Goal: Navigation & Orientation: Understand site structure

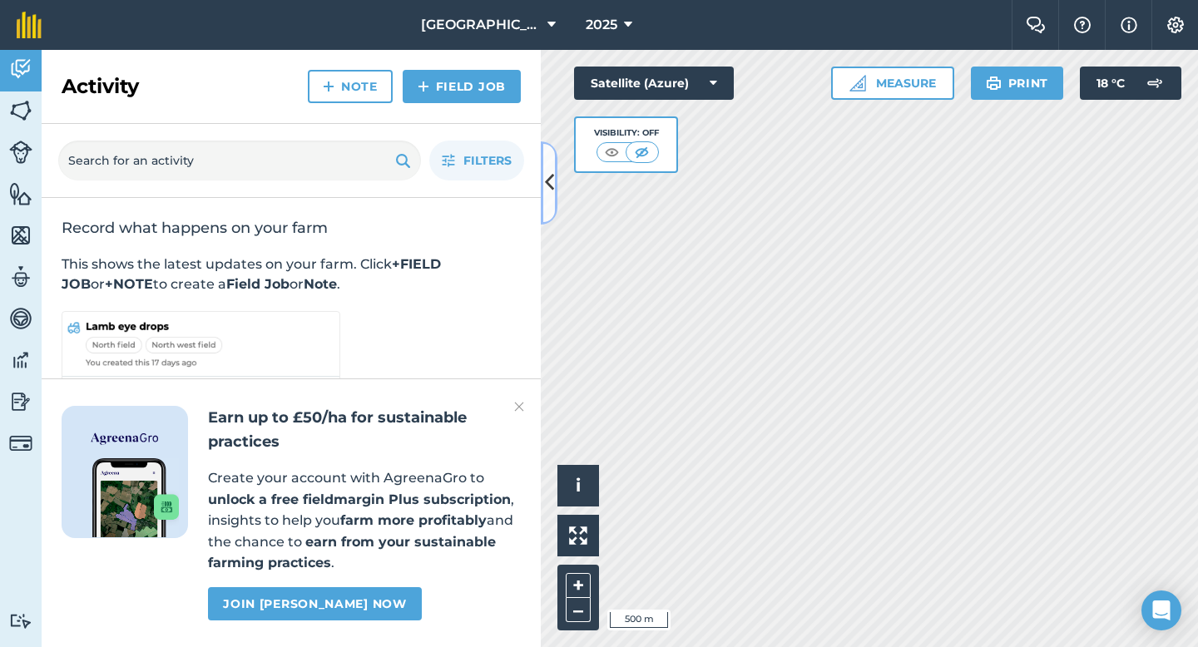
click at [554, 181] on button at bounding box center [549, 182] width 17 height 83
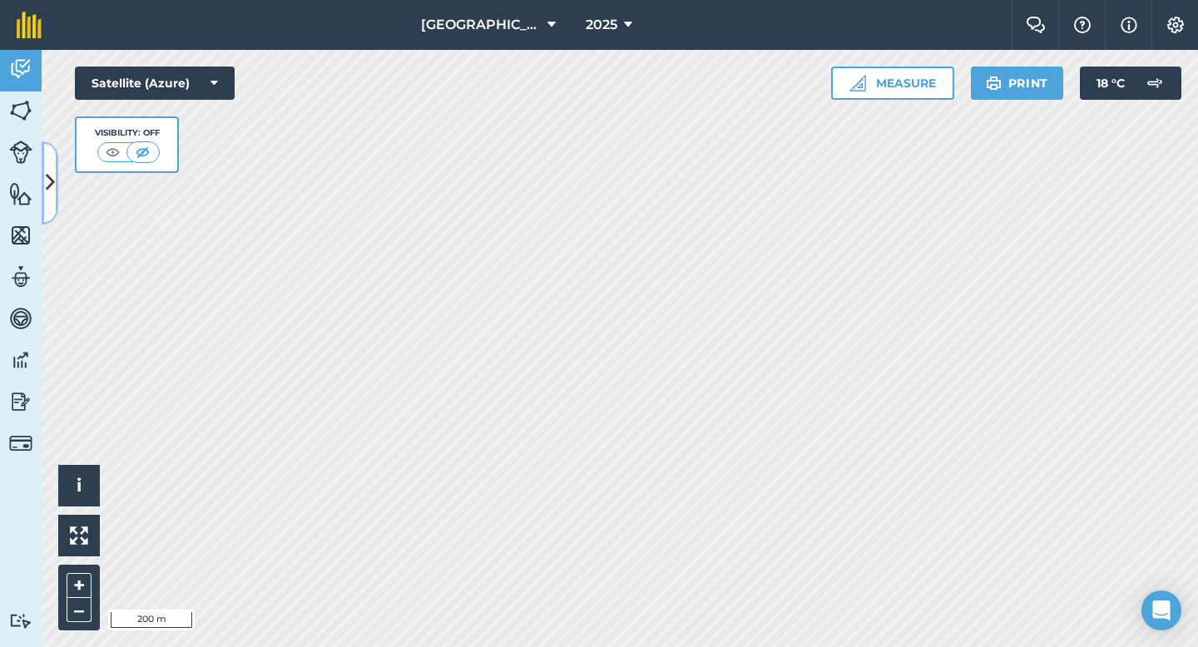
click at [52, 181] on icon at bounding box center [50, 182] width 9 height 29
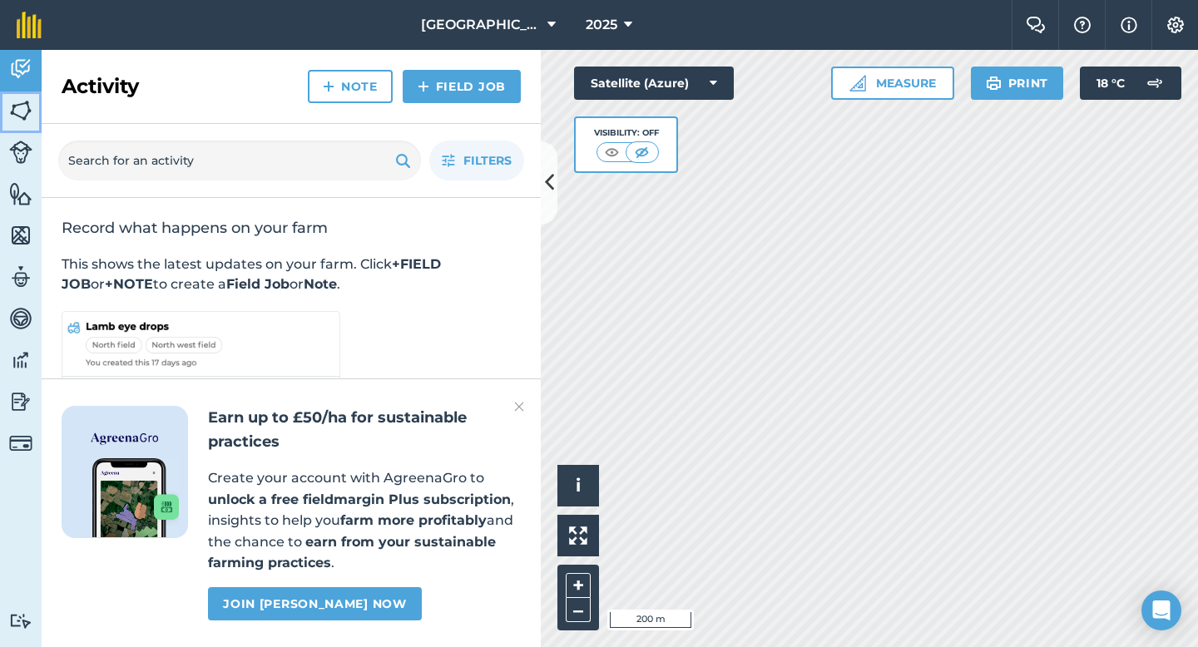
click at [20, 110] on img at bounding box center [20, 110] width 23 height 25
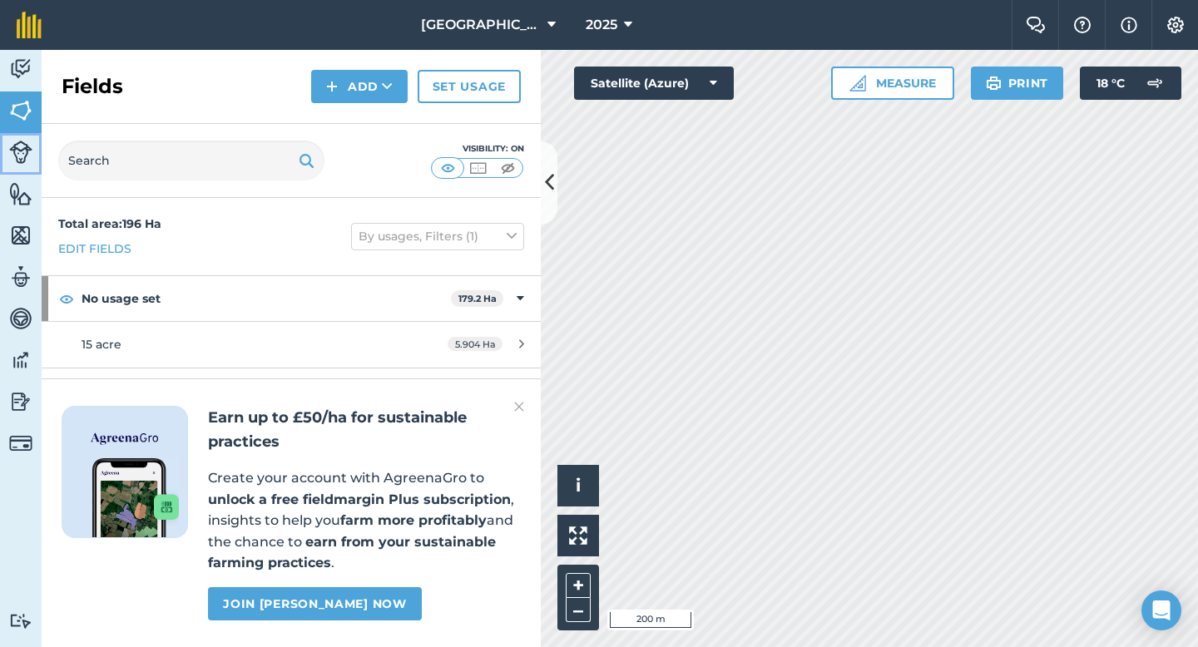
click at [22, 159] on img at bounding box center [20, 152] width 23 height 23
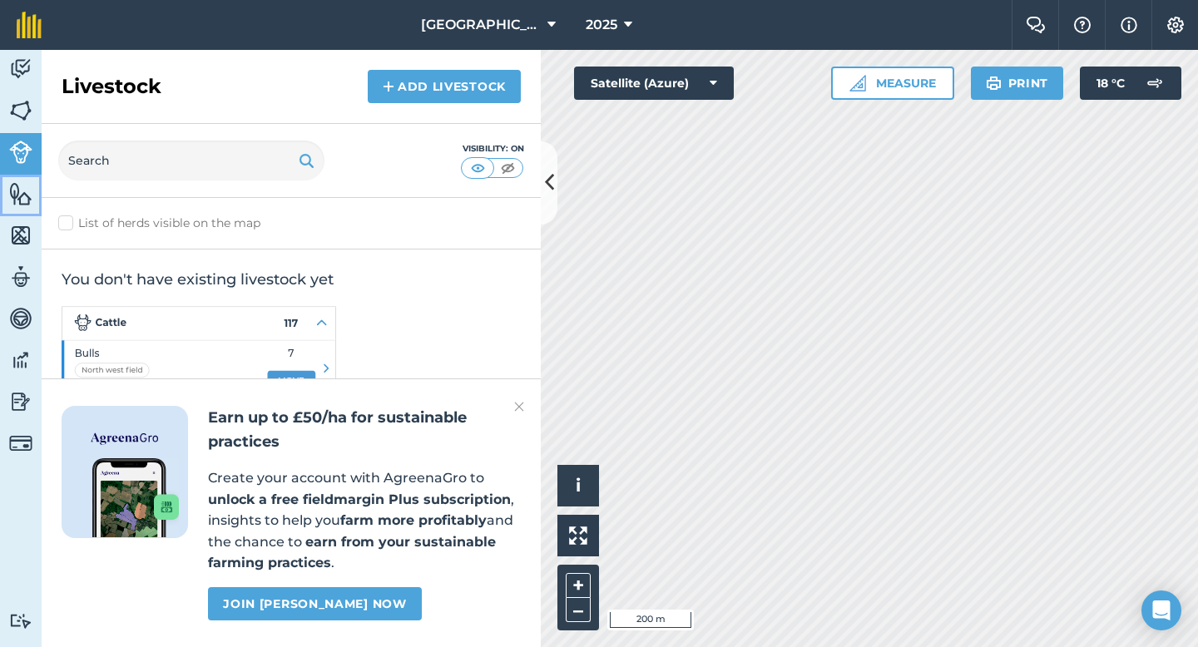
click at [22, 196] on img at bounding box center [20, 193] width 23 height 25
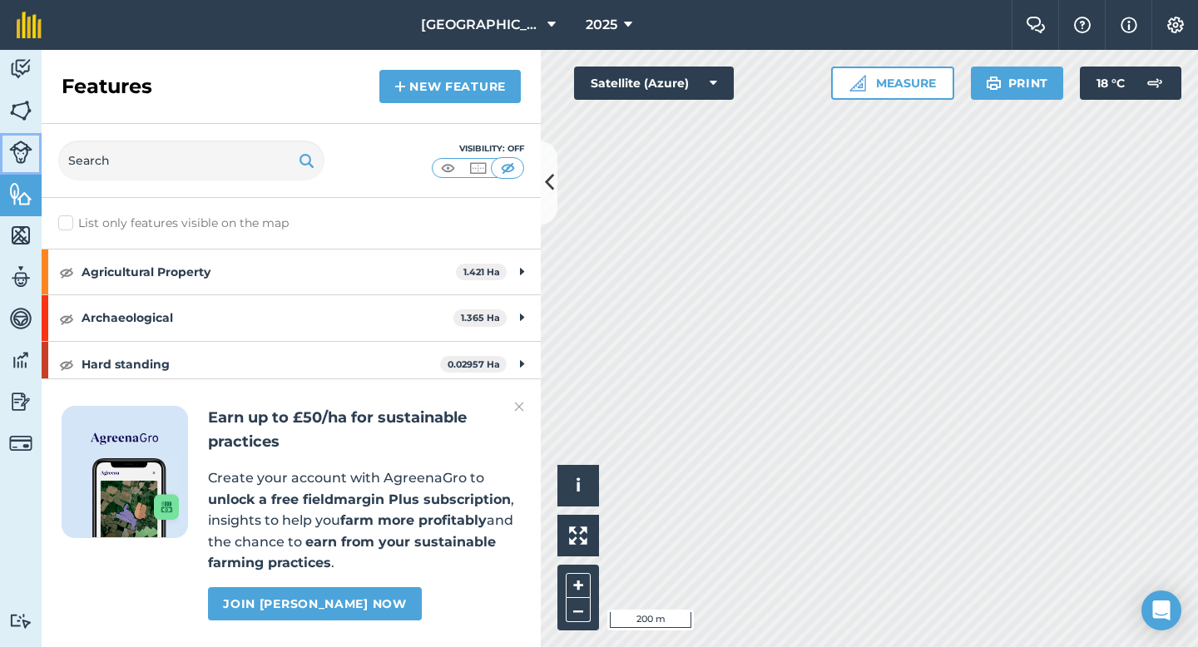
click at [22, 144] on img at bounding box center [20, 152] width 23 height 23
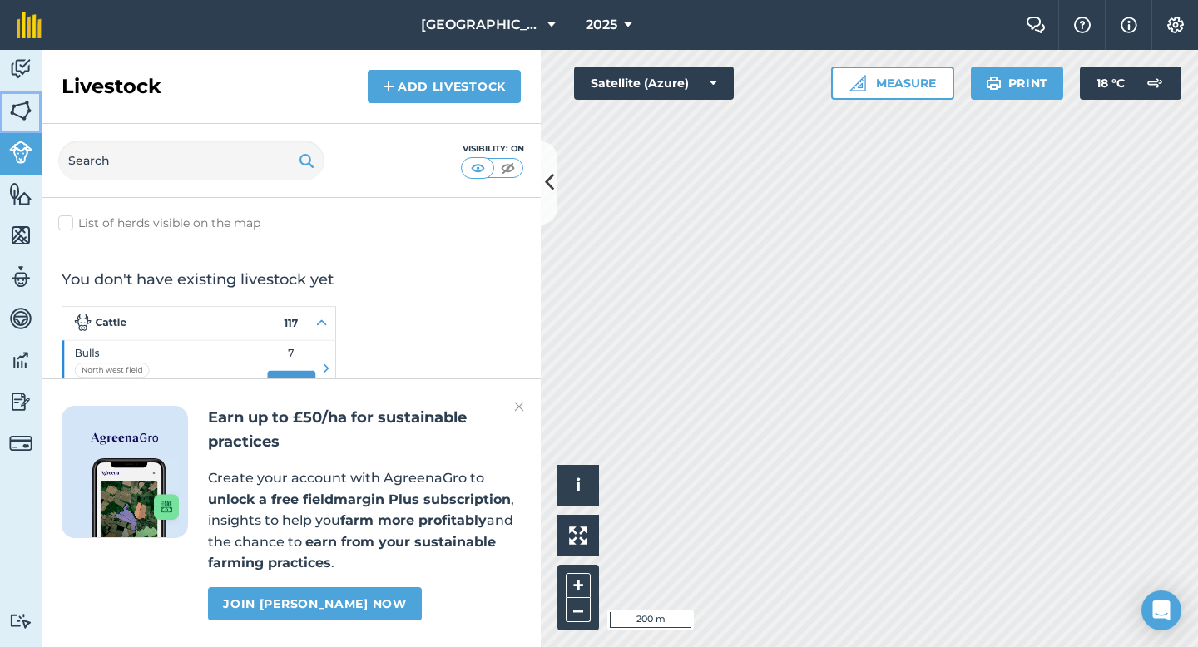
click at [22, 106] on img at bounding box center [20, 110] width 23 height 25
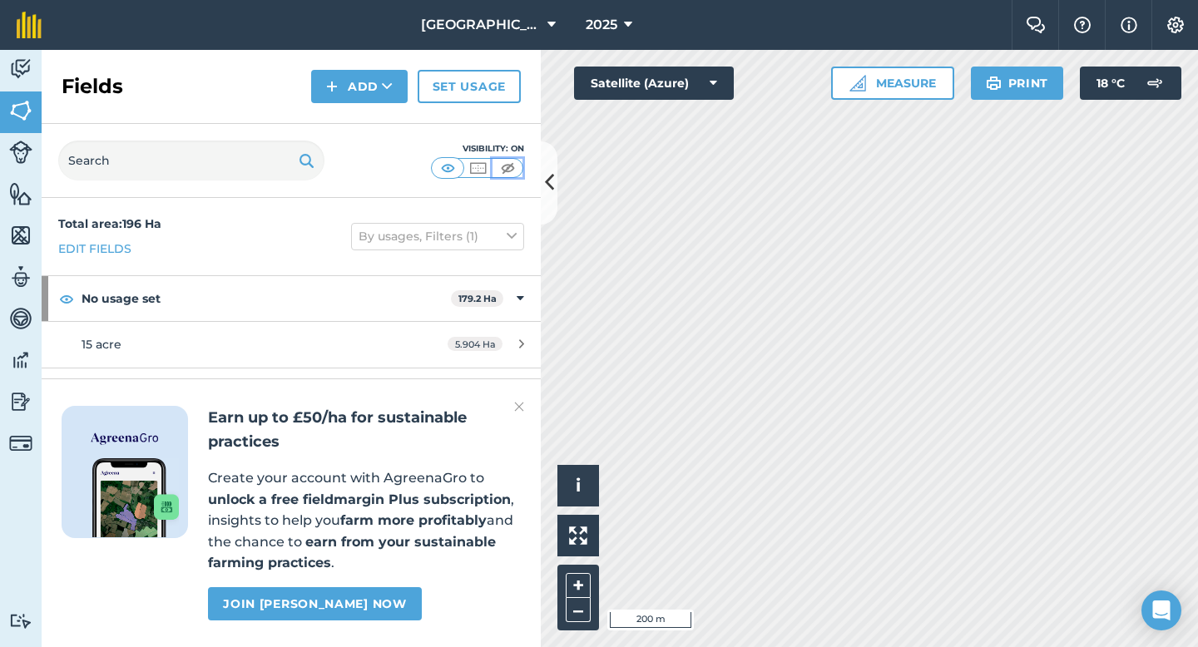
click at [508, 169] on img at bounding box center [507, 168] width 21 height 17
click at [501, 169] on img at bounding box center [507, 168] width 21 height 17
click at [478, 167] on img at bounding box center [478, 168] width 21 height 17
